Goal: Navigation & Orientation: Find specific page/section

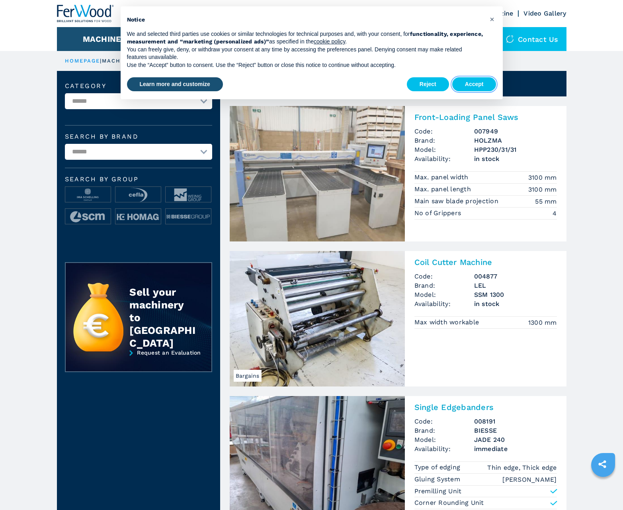
click at [474, 84] on button "Accept" at bounding box center [474, 84] width 44 height 14
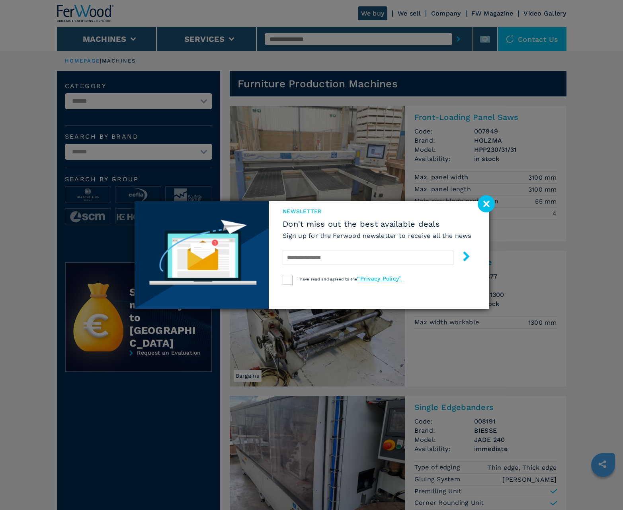
scroll to position [796, 0]
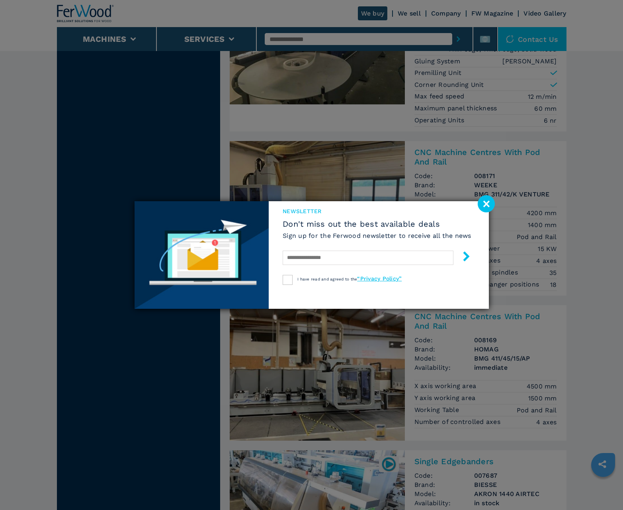
click at [486, 203] on image at bounding box center [486, 203] width 17 height 17
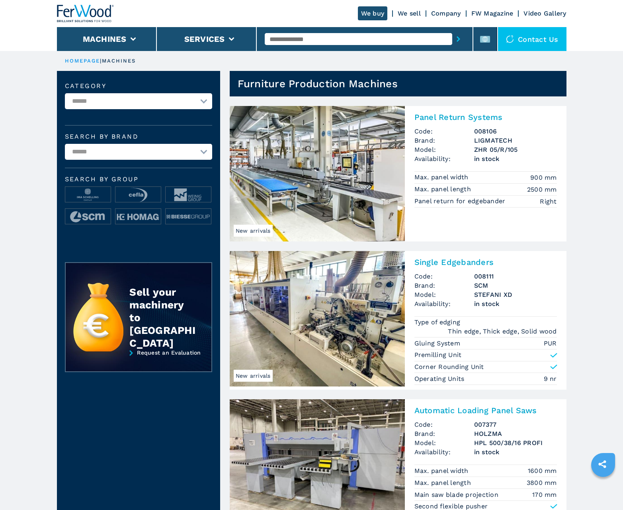
scroll to position [796, 0]
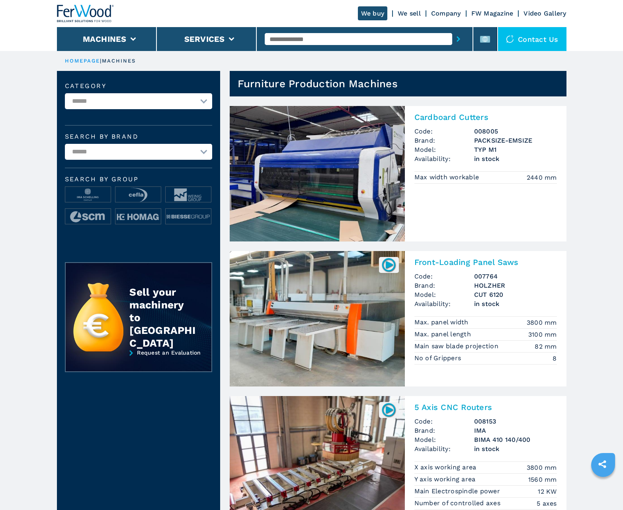
scroll to position [796, 0]
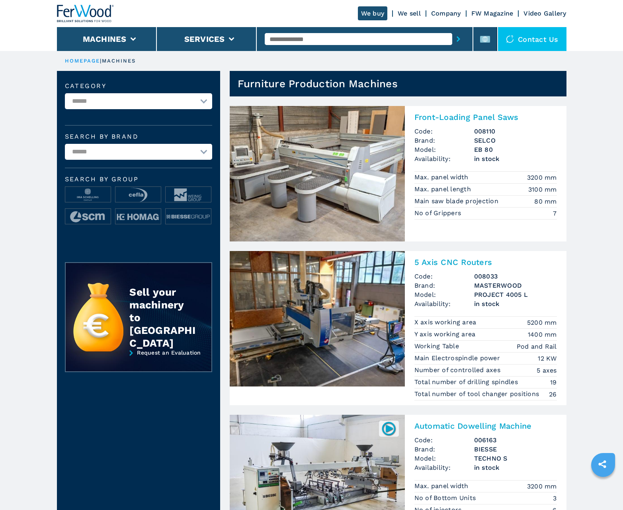
scroll to position [796, 0]
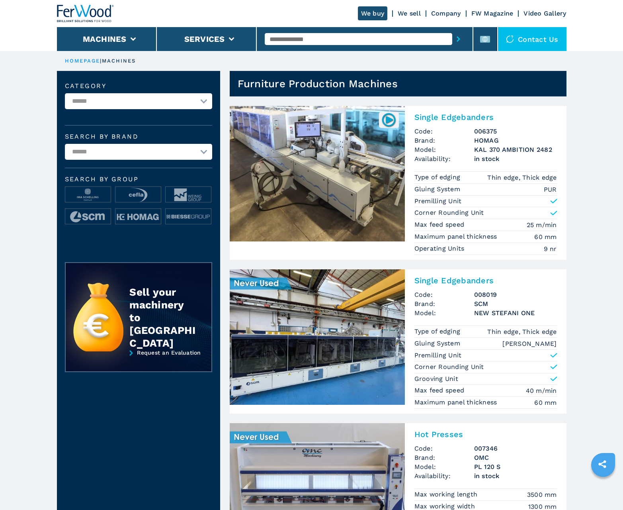
scroll to position [796, 0]
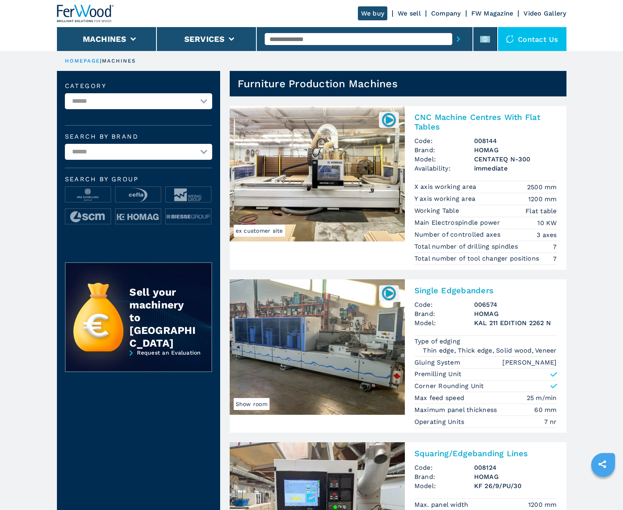
scroll to position [796, 0]
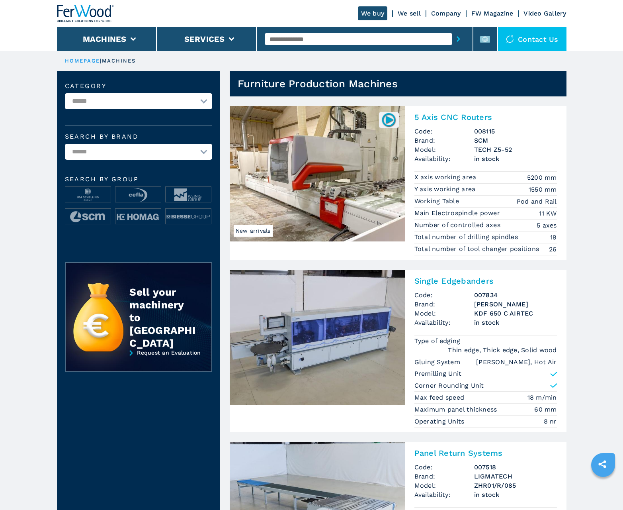
scroll to position [796, 0]
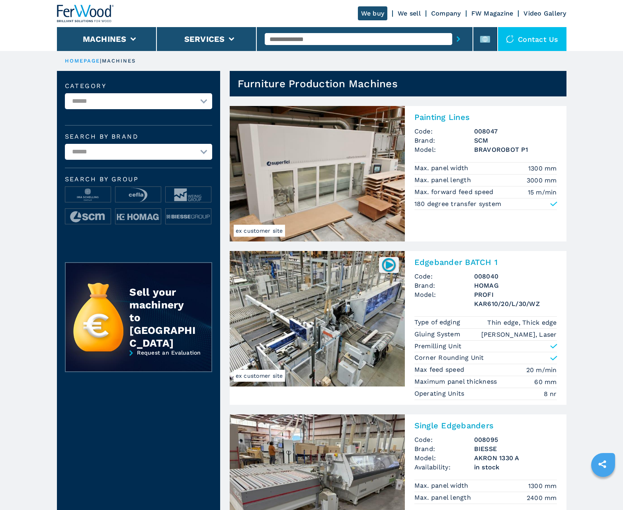
scroll to position [796, 0]
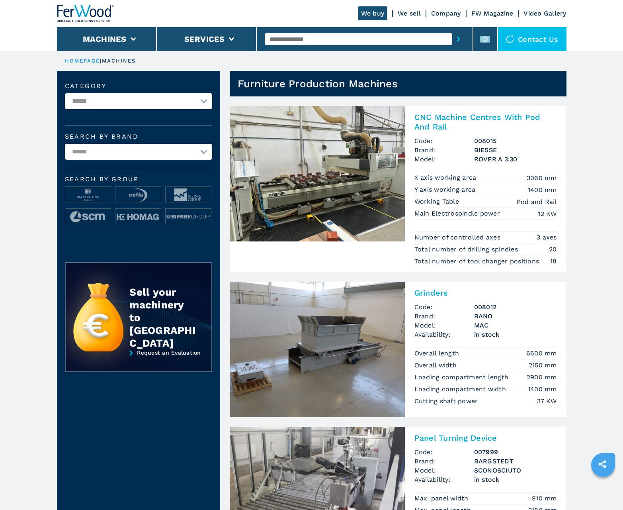
scroll to position [796, 0]
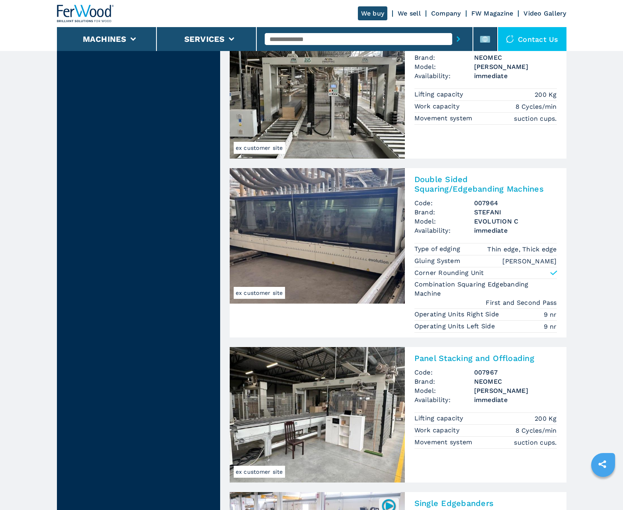
scroll to position [1628, 0]
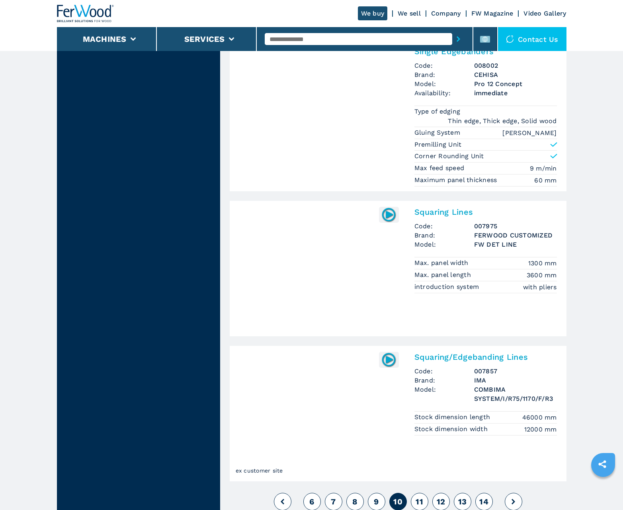
click at [419, 501] on span "11" at bounding box center [420, 502] width 8 height 10
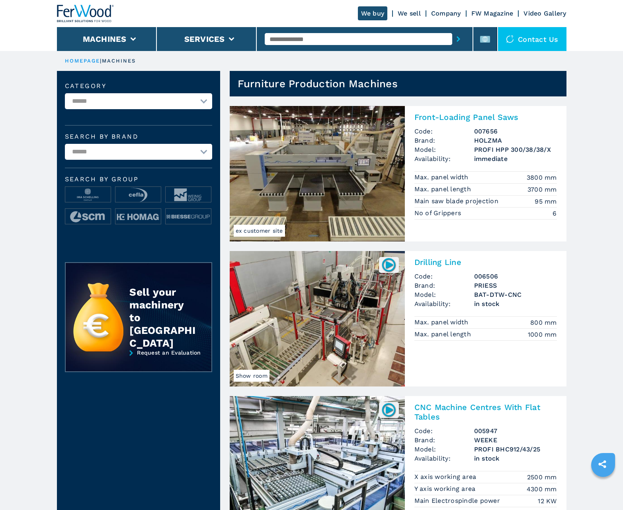
scroll to position [796, 0]
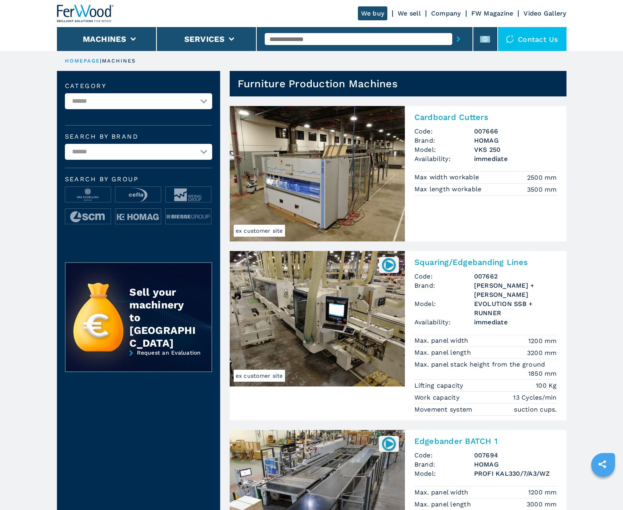
scroll to position [796, 0]
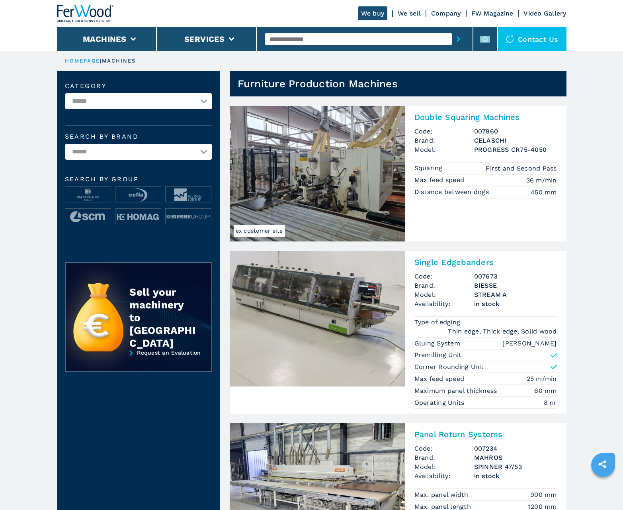
scroll to position [796, 0]
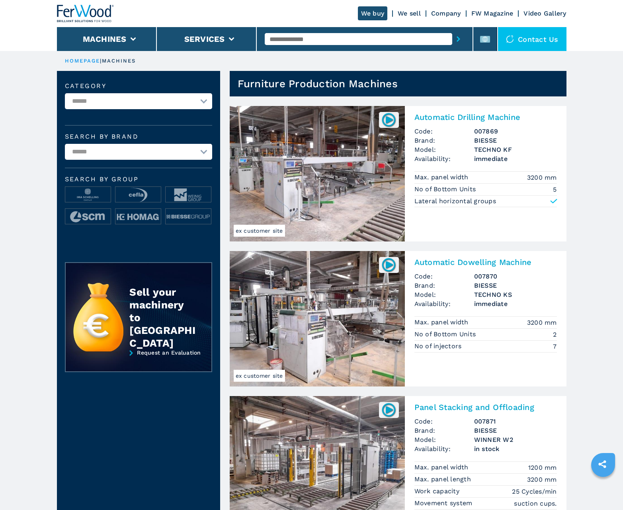
scroll to position [796, 0]
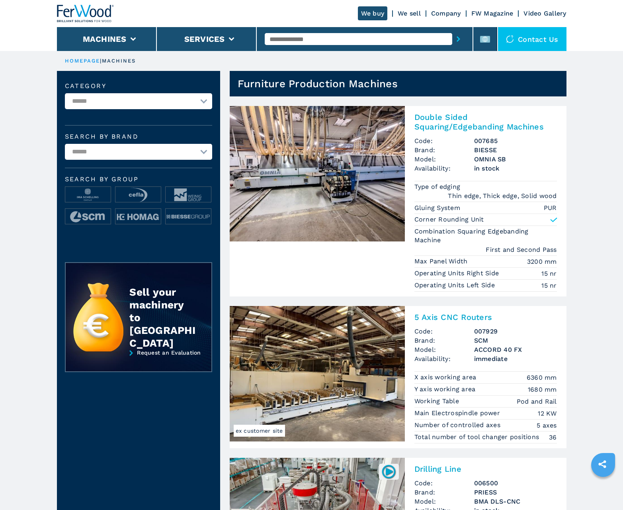
scroll to position [796, 0]
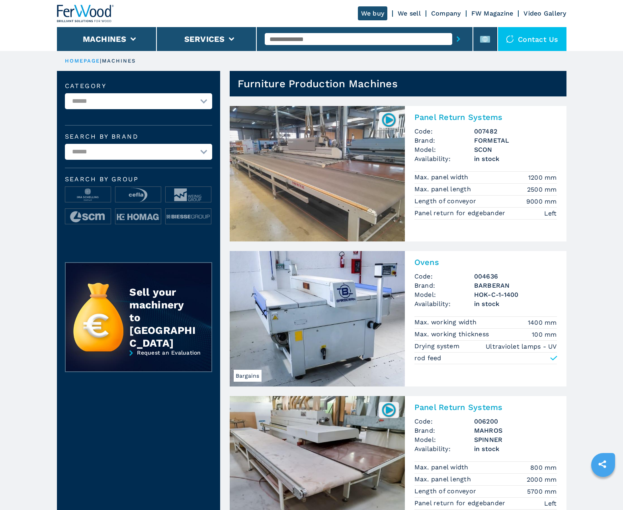
scroll to position [796, 0]
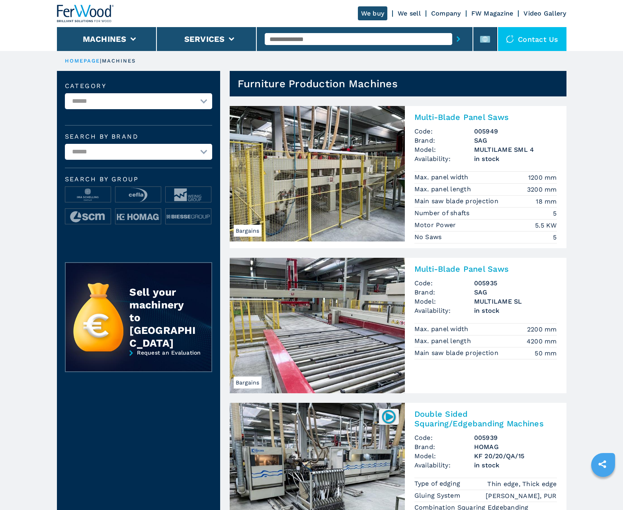
scroll to position [796, 0]
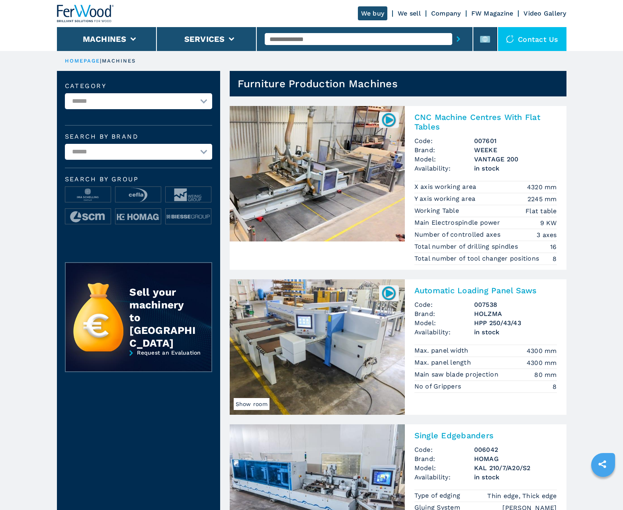
scroll to position [796, 0]
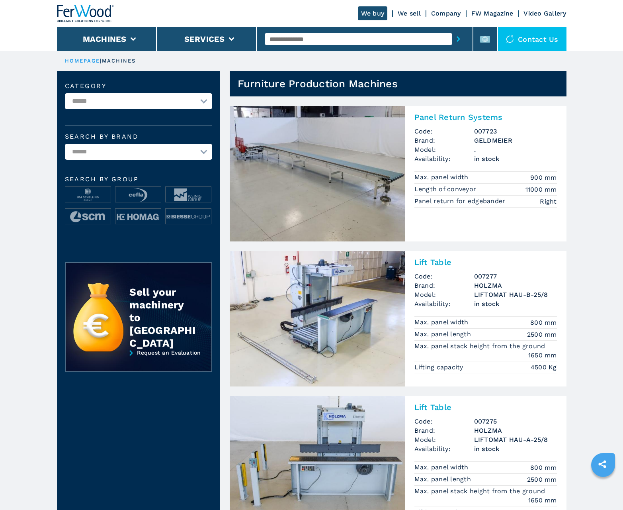
scroll to position [796, 0]
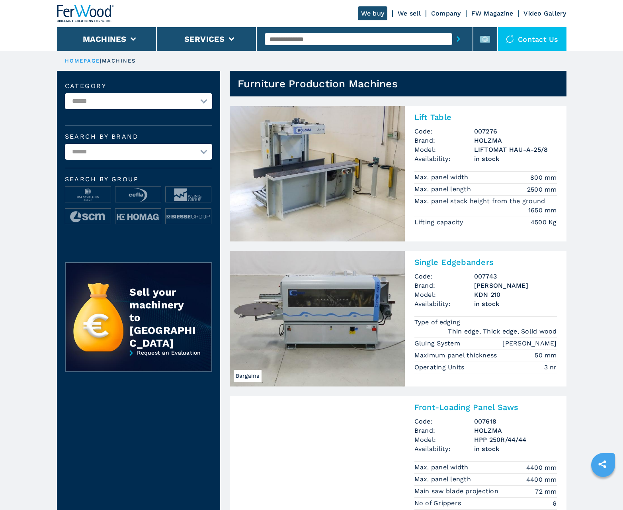
scroll to position [796, 0]
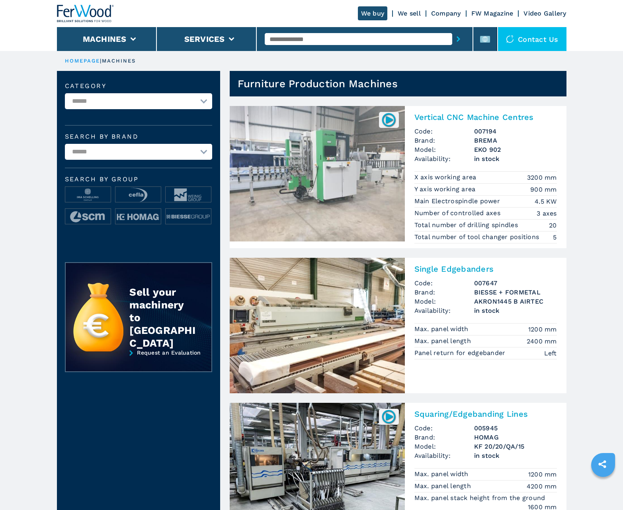
scroll to position [796, 0]
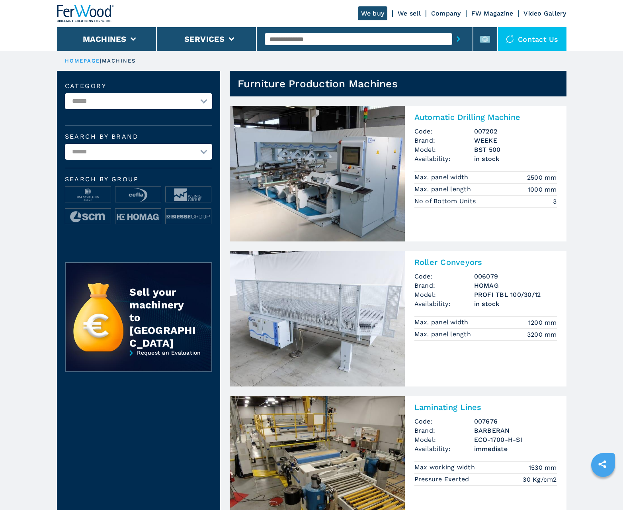
scroll to position [796, 0]
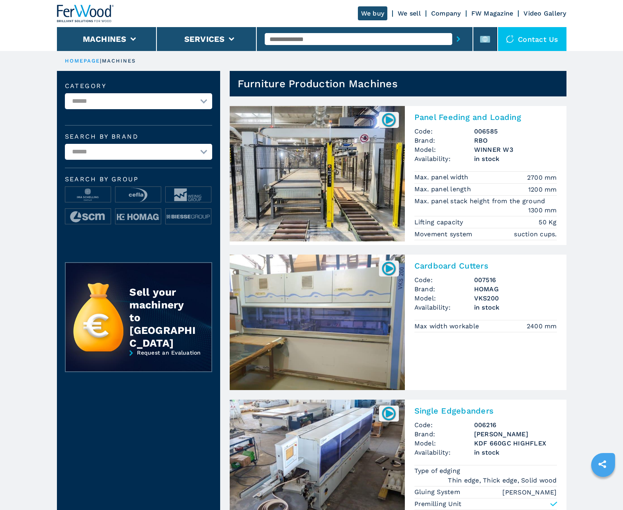
scroll to position [796, 0]
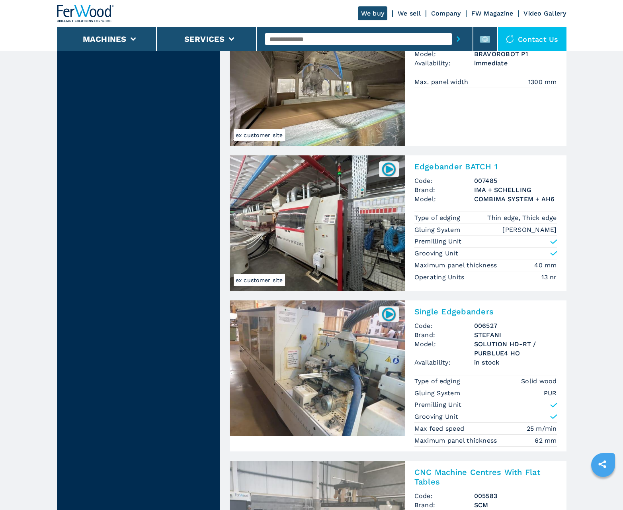
scroll to position [1609, 0]
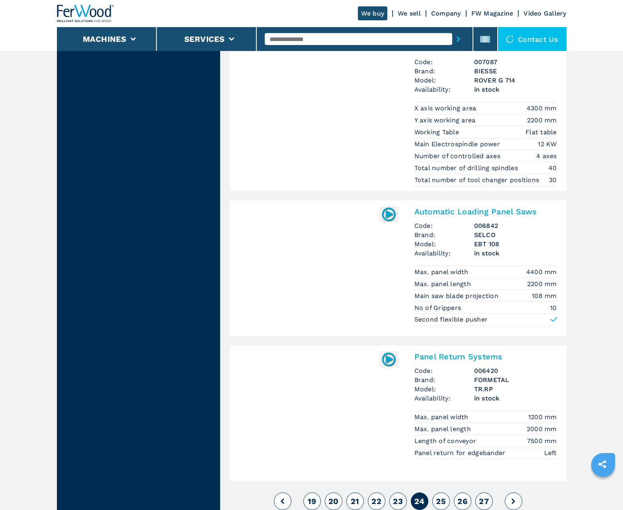
click at [441, 501] on span "25" at bounding box center [441, 501] width 10 height 10
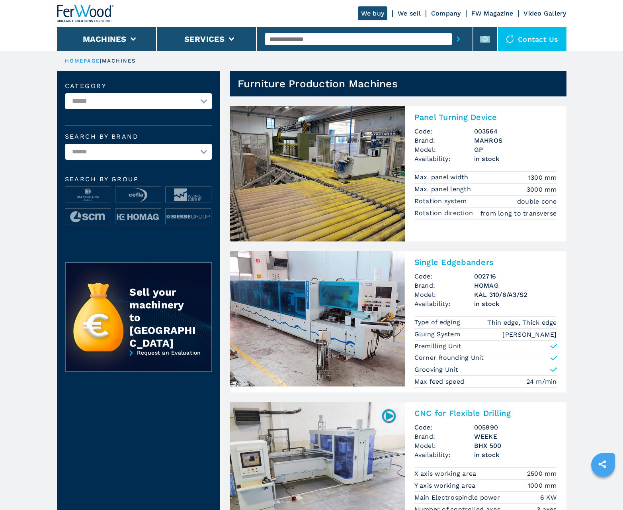
scroll to position [796, 0]
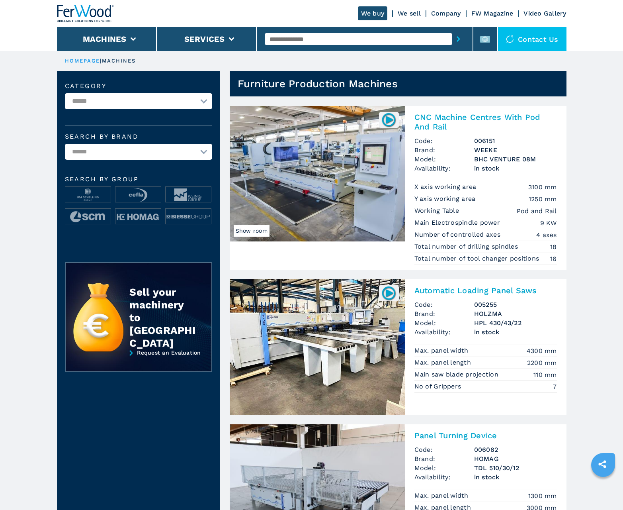
scroll to position [796, 0]
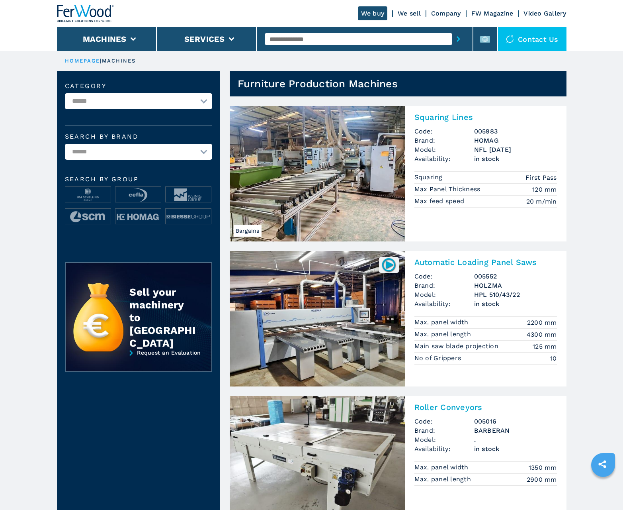
scroll to position [796, 0]
